Goal: Find specific page/section: Find specific page/section

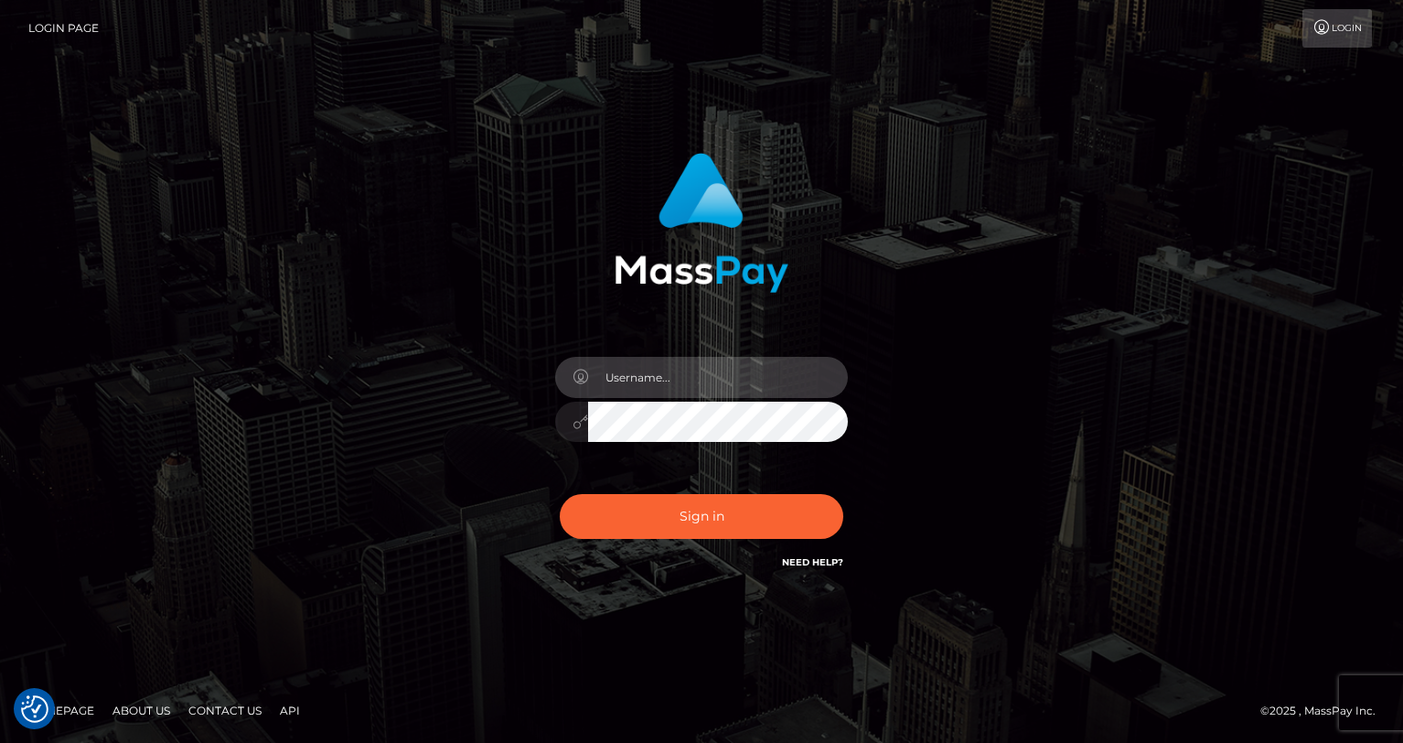
click at [642, 369] on input "text" at bounding box center [718, 377] width 260 height 41
click at [754, 378] on input "text" at bounding box center [718, 377] width 260 height 41
type input "oli.fanvue"
click at [679, 376] on input "text" at bounding box center [718, 377] width 260 height 41
type input "oli.fanvue"
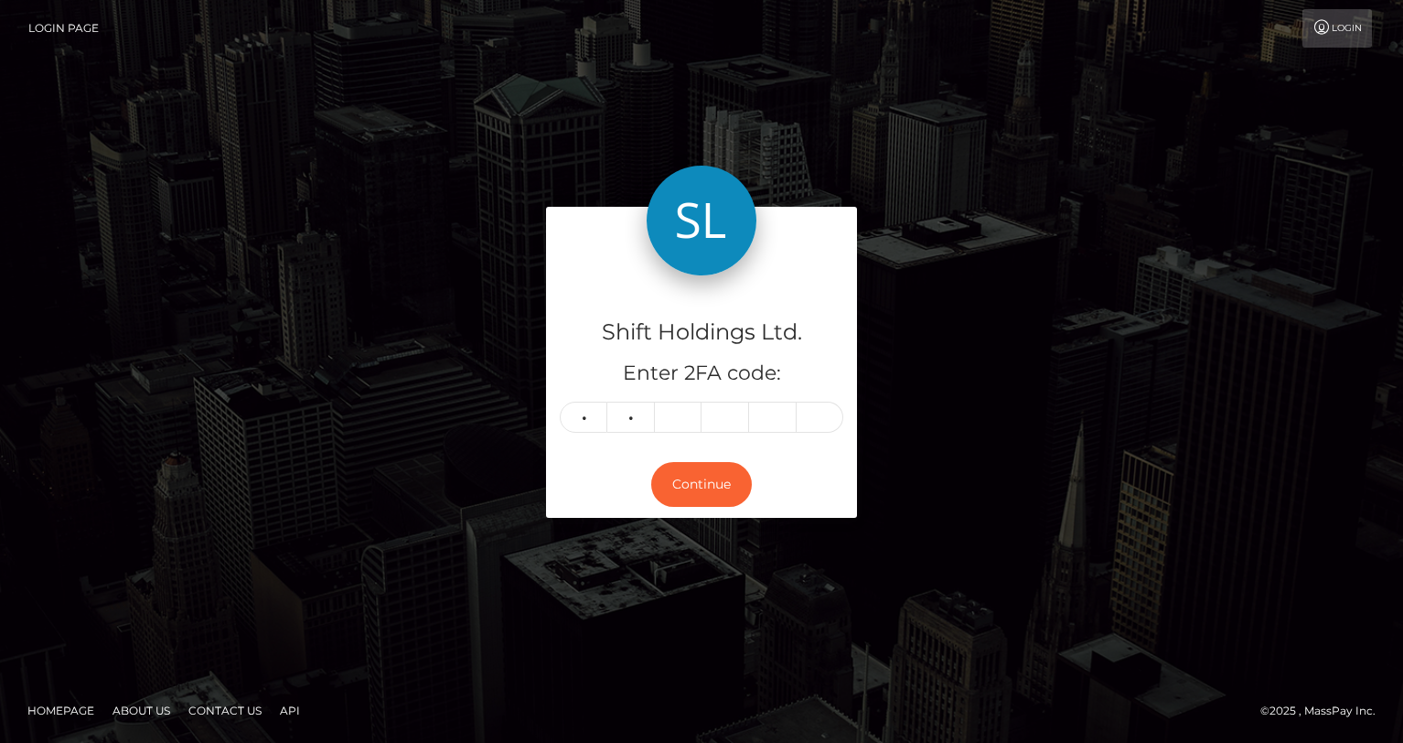
type input "9"
type input "0"
type input "7"
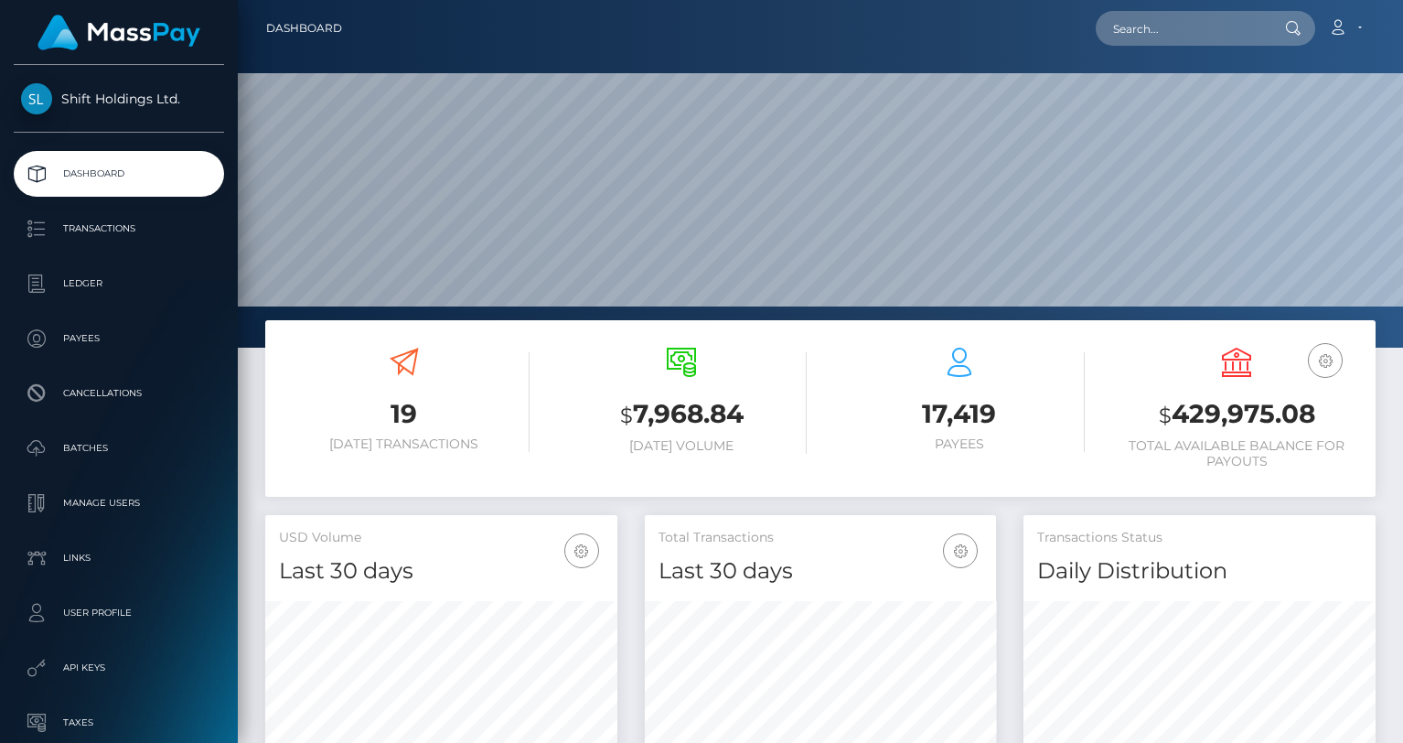
scroll to position [348, 1165]
click at [1159, 37] on input "text" at bounding box center [1182, 28] width 172 height 35
paste input "hisyokajoshi@gmail.com"
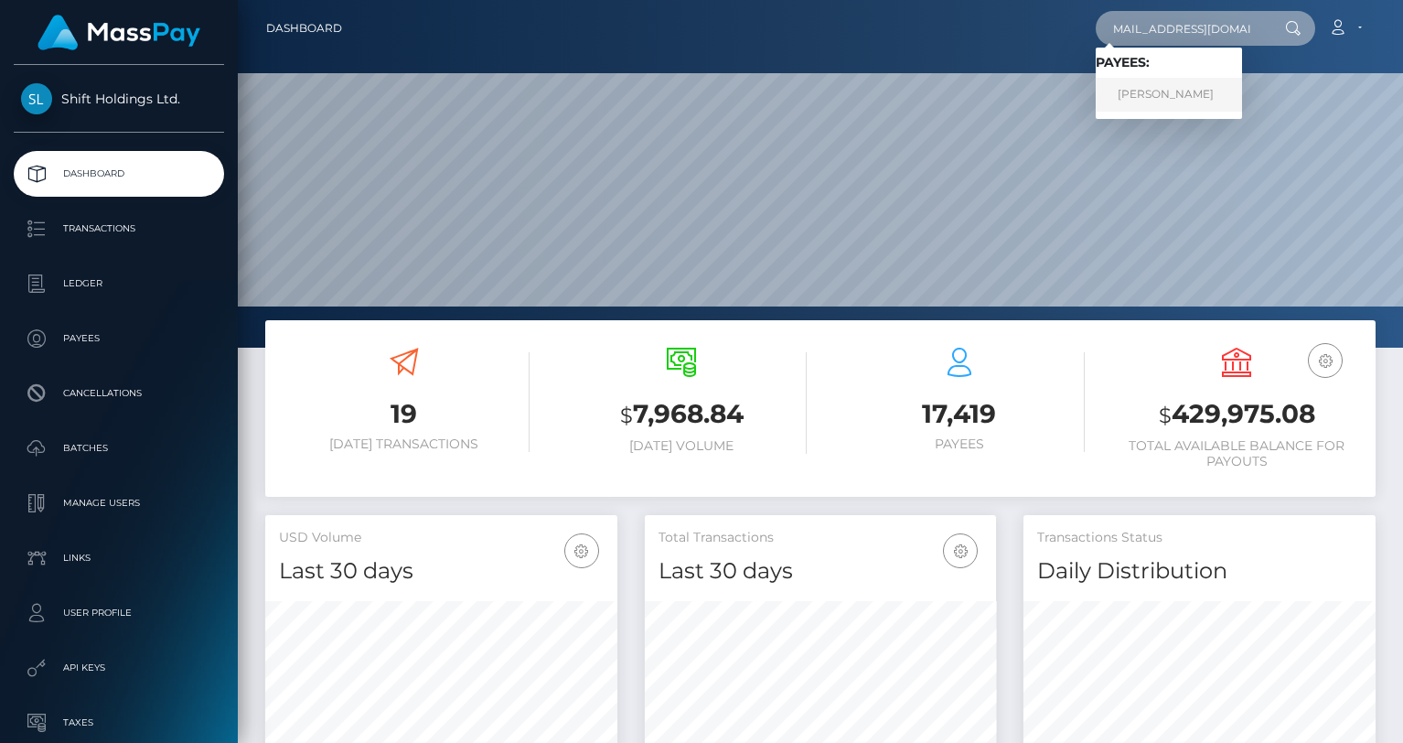
type input "[EMAIL_ADDRESS][DOMAIN_NAME]"
click at [1176, 91] on link "久 美 今 多" at bounding box center [1169, 95] width 146 height 34
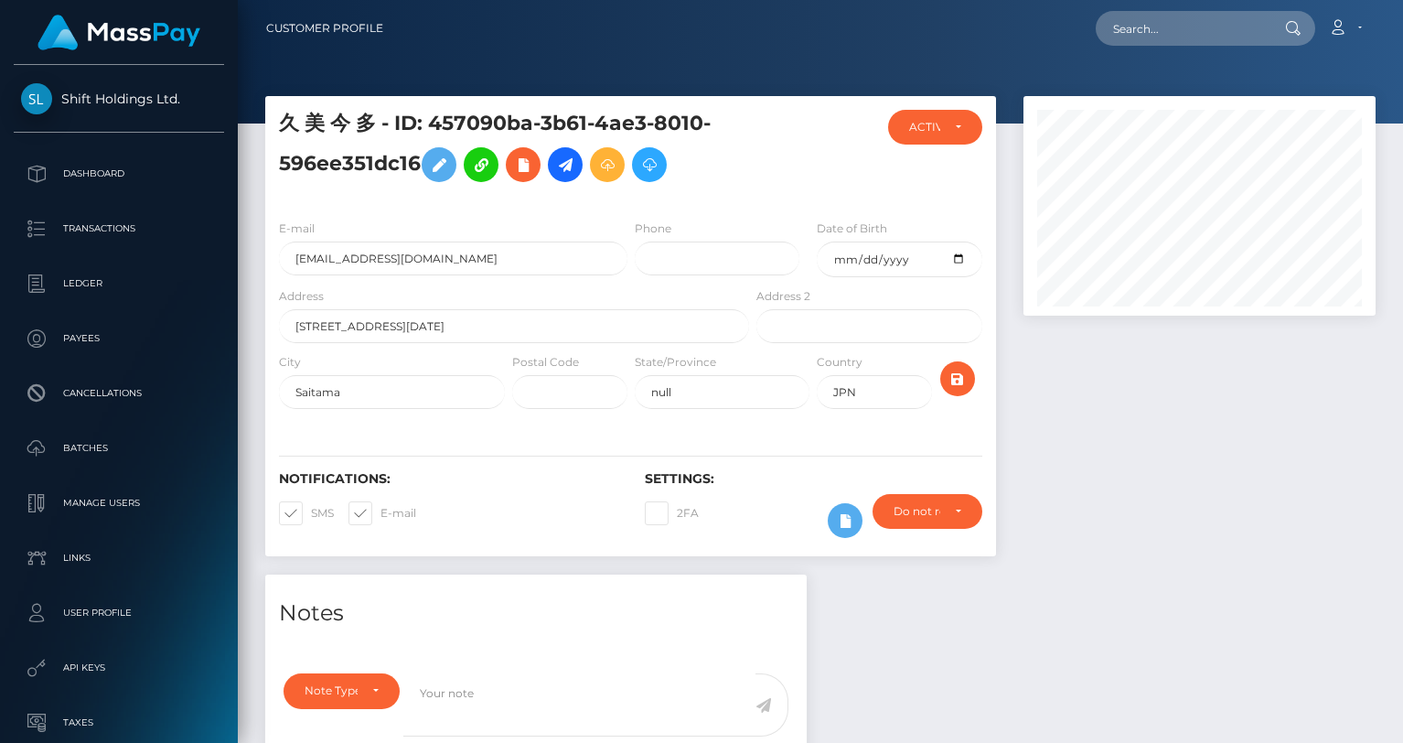
scroll to position [219, 352]
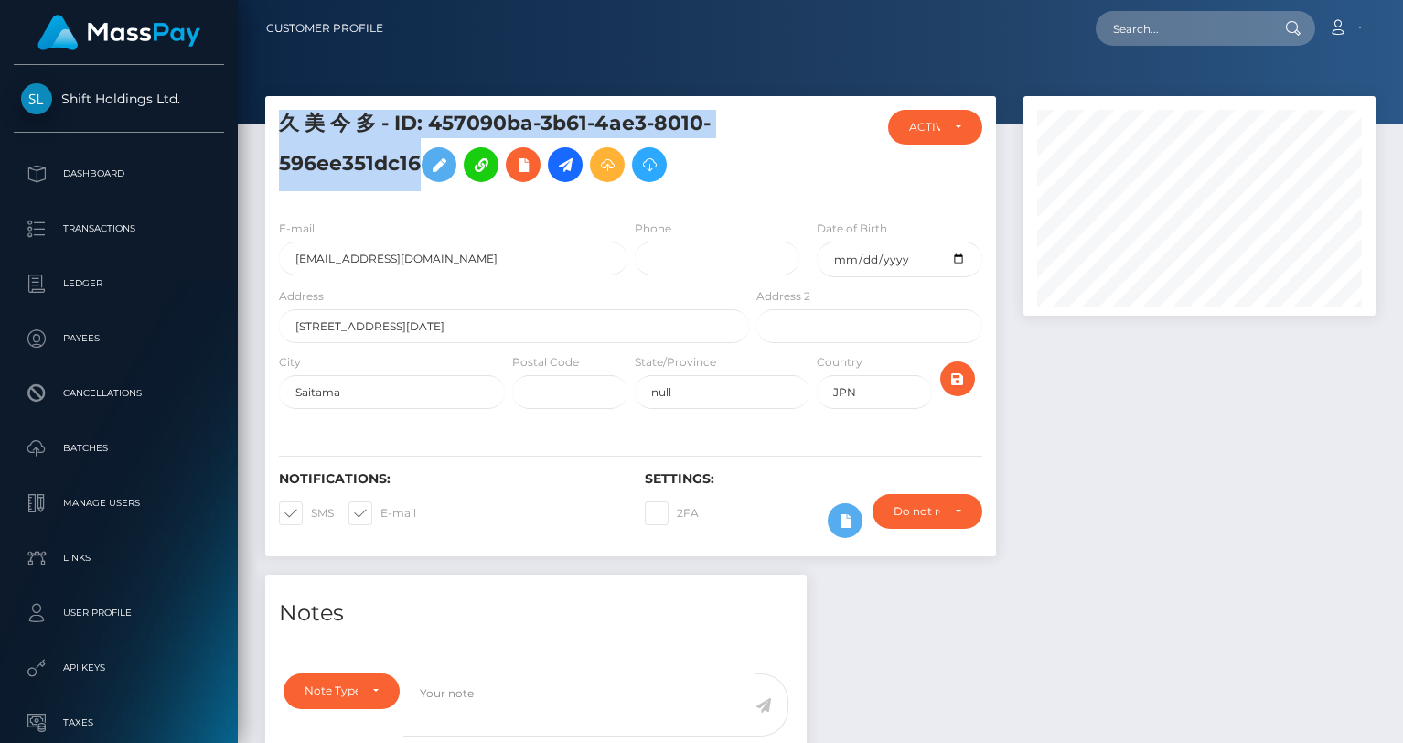
drag, startPoint x: 418, startPoint y: 164, endPoint x: 273, endPoint y: 114, distance: 153.6
click at [273, 113] on div "久 美 今 多 - ID: 457090ba-3b61-4ae3-8010-596ee351dc16" at bounding box center [508, 157] width 487 height 95
copy h5 "久 美 今 多 - ID: 457090ba-3b61-4ae3-8010-596ee351dc16"
